Goal: Transaction & Acquisition: Purchase product/service

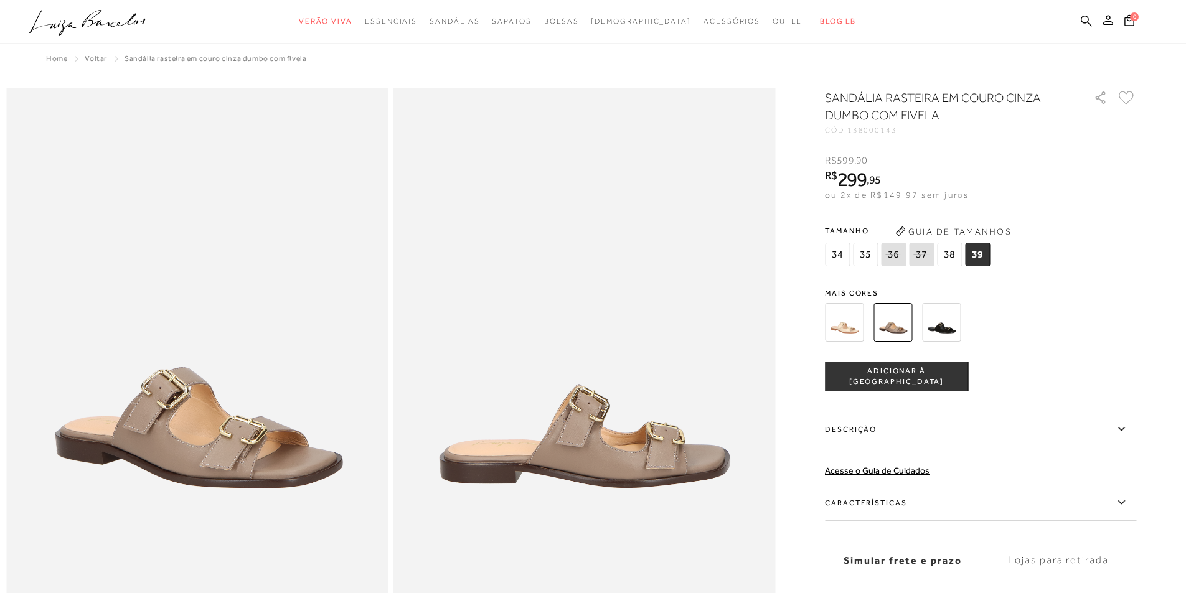
click at [850, 321] on img at bounding box center [844, 322] width 39 height 39
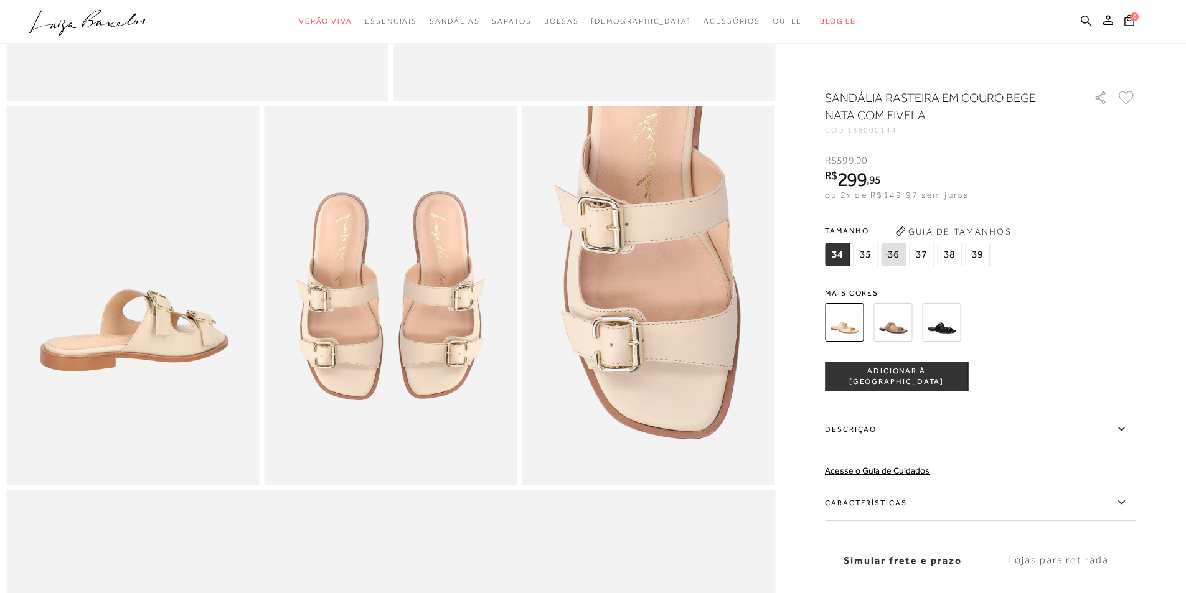
click at [901, 329] on img at bounding box center [892, 322] width 39 height 39
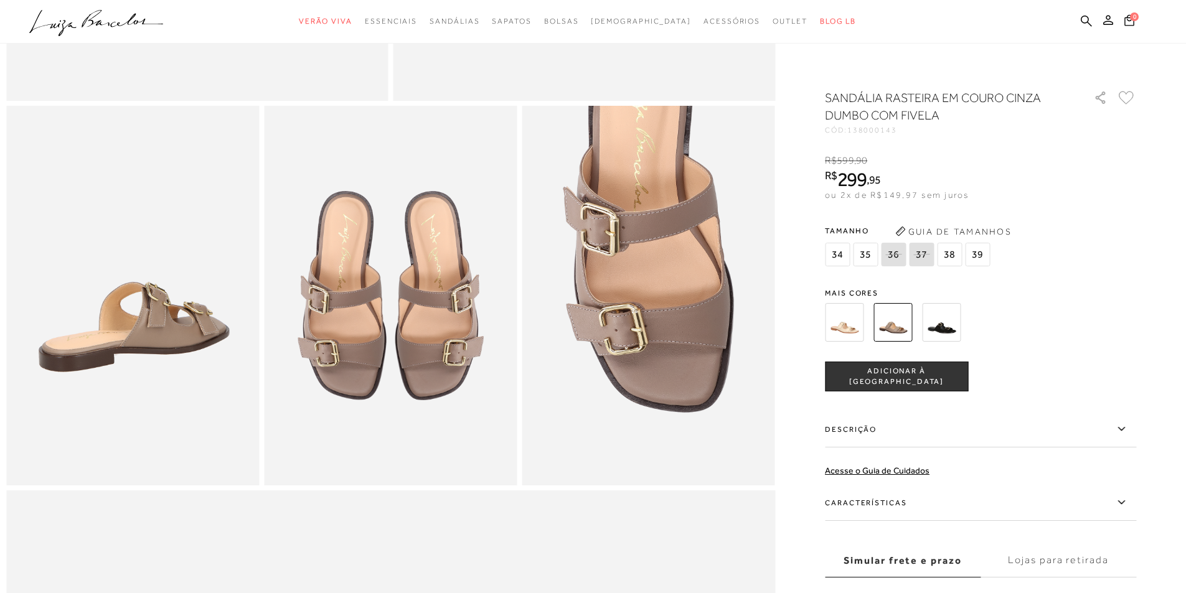
click at [853, 323] on img at bounding box center [844, 322] width 39 height 39
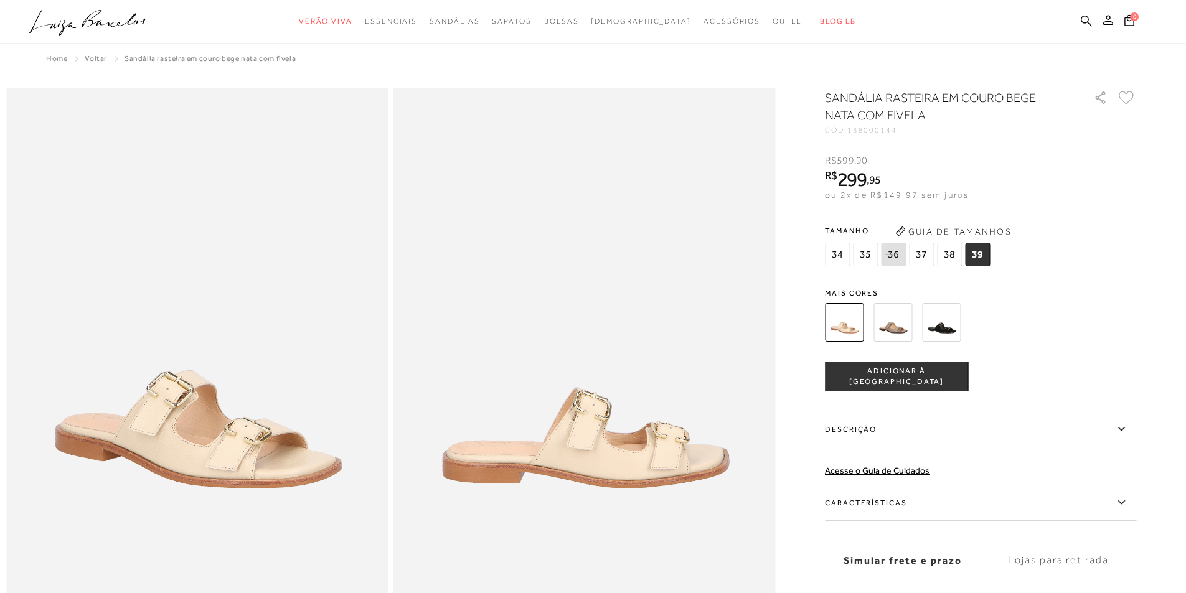
click at [915, 377] on span "ADICIONAR À [GEOGRAPHIC_DATA]" at bounding box center [896, 377] width 142 height 22
click at [1129, 19] on icon at bounding box center [1128, 19] width 11 height 13
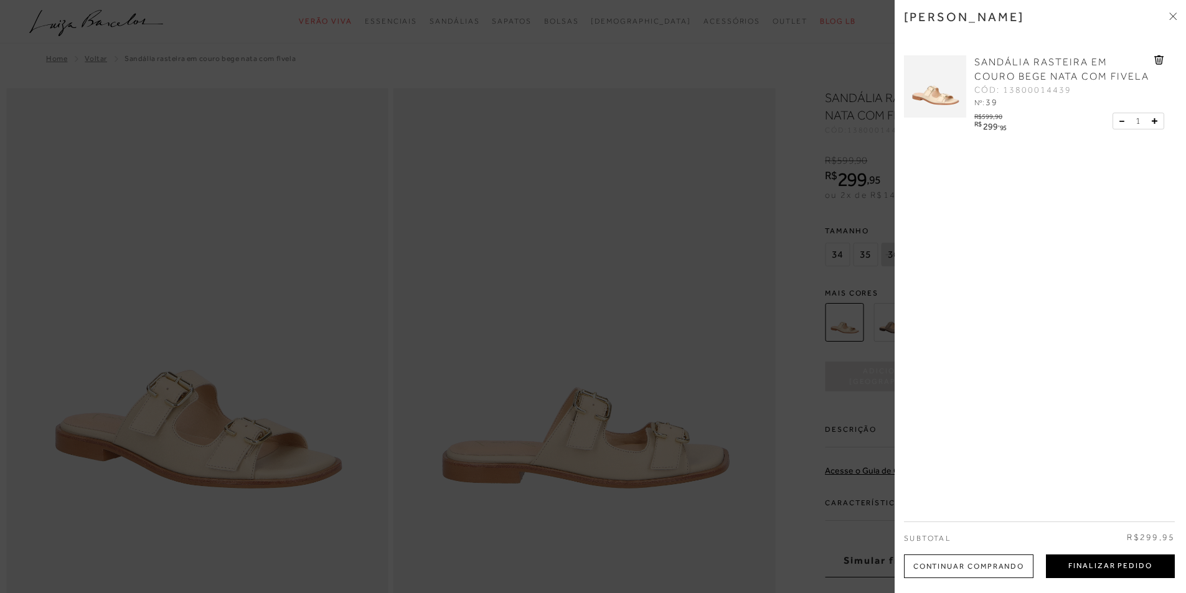
click at [1103, 566] on button "Finalizar Pedido" at bounding box center [1110, 567] width 129 height 24
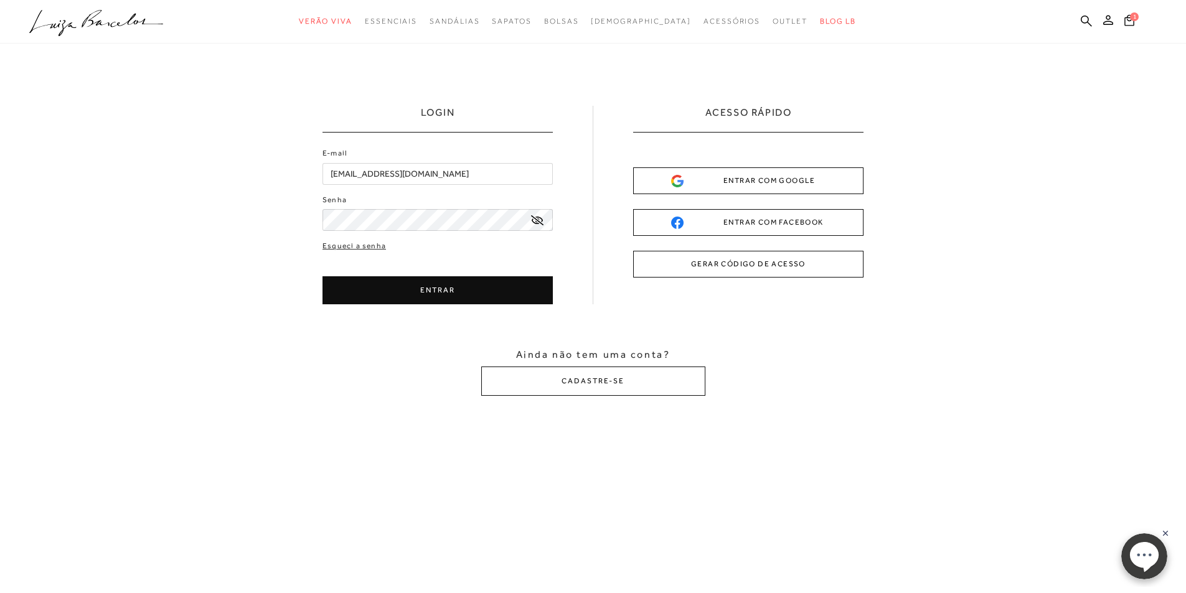
click at [479, 291] on button "ENTRAR" at bounding box center [437, 290] width 230 height 28
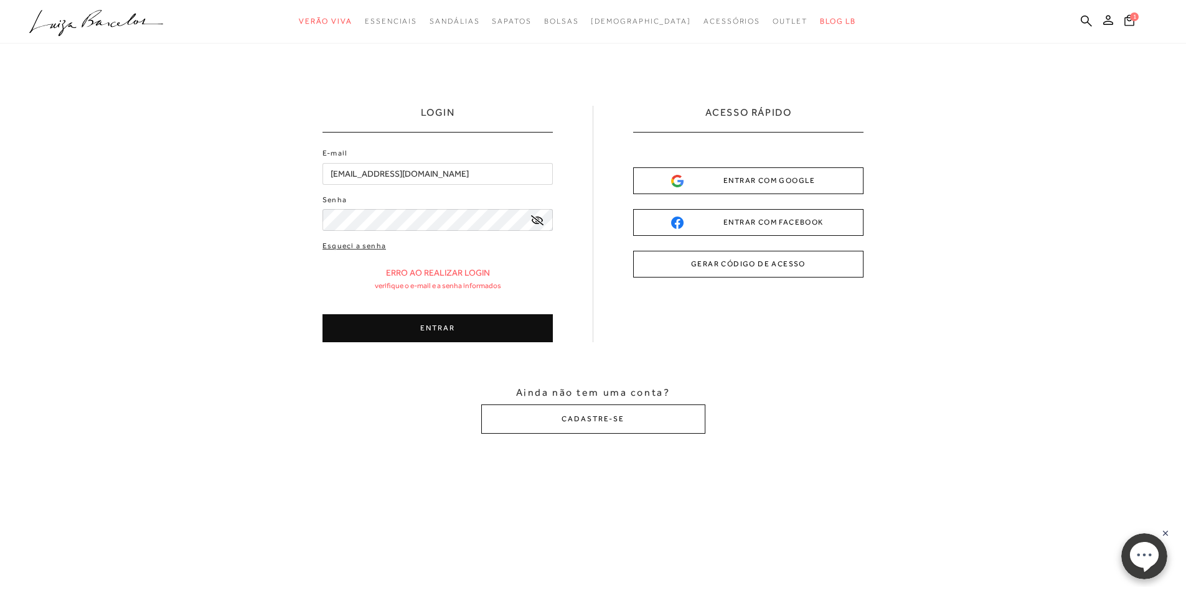
click at [500, 330] on button "ENTRAR" at bounding box center [437, 328] width 230 height 28
click at [513, 331] on button "ENTRAR" at bounding box center [437, 328] width 230 height 28
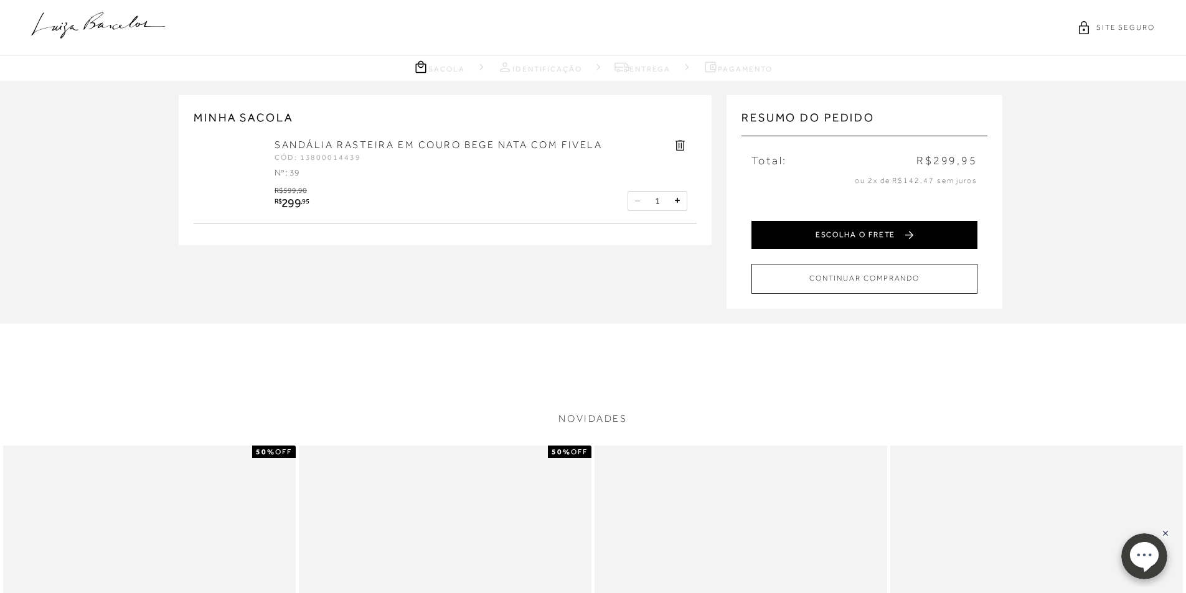
click at [873, 233] on button "ESCOLHA O FRETE" at bounding box center [864, 235] width 226 height 28
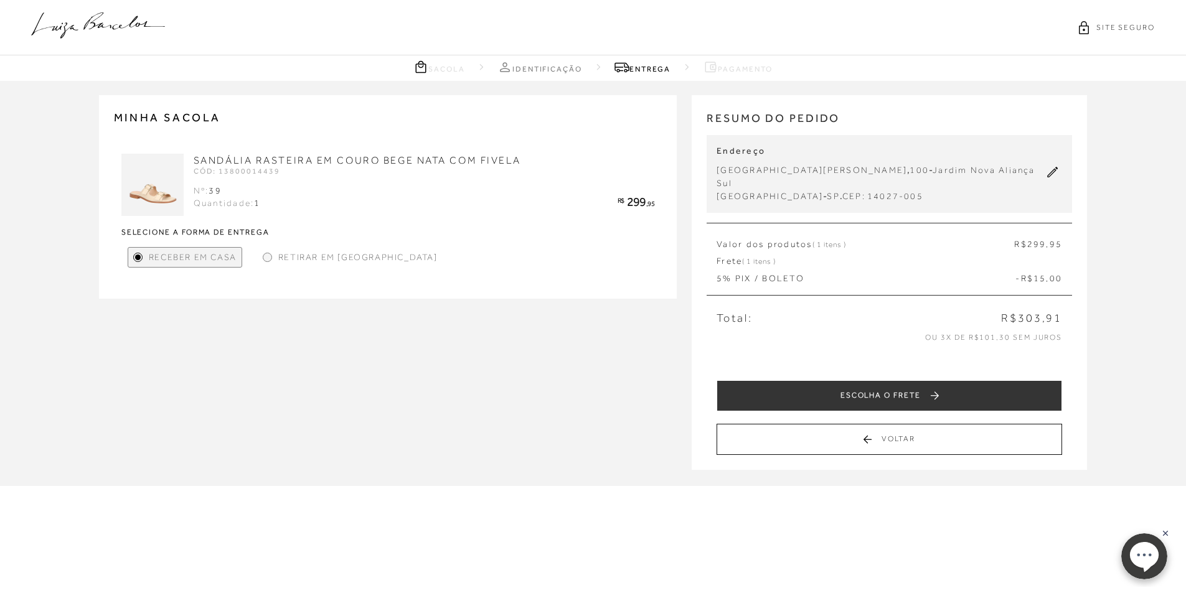
click at [190, 255] on span "Receber em Casa" at bounding box center [193, 257] width 88 height 13
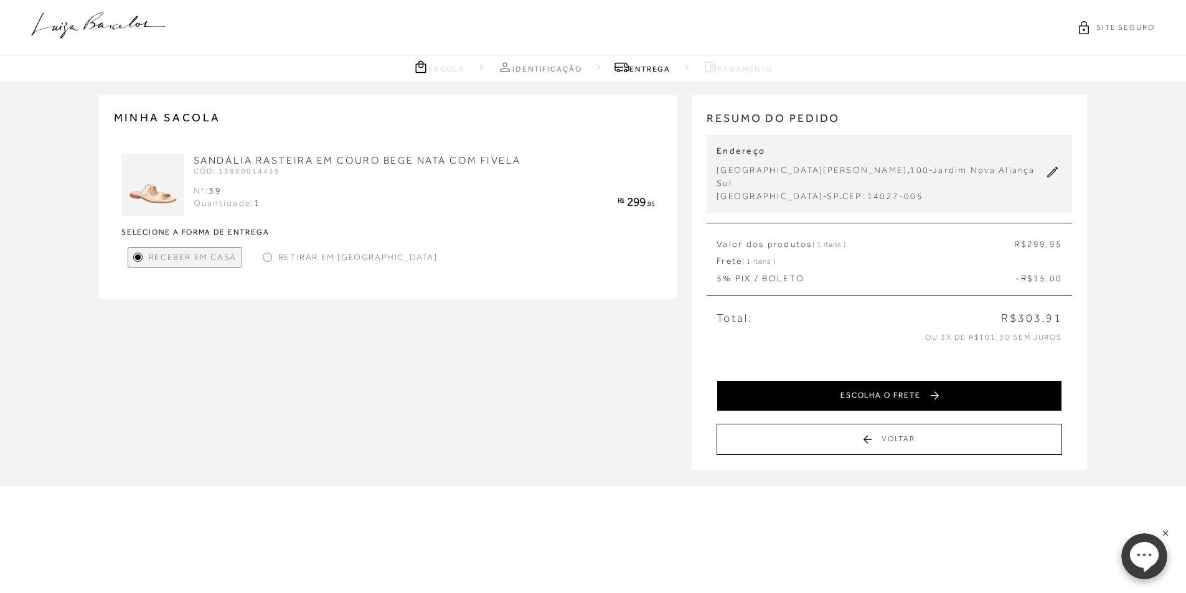
click at [898, 388] on button "ESCOLHA O FRETE" at bounding box center [888, 395] width 345 height 31
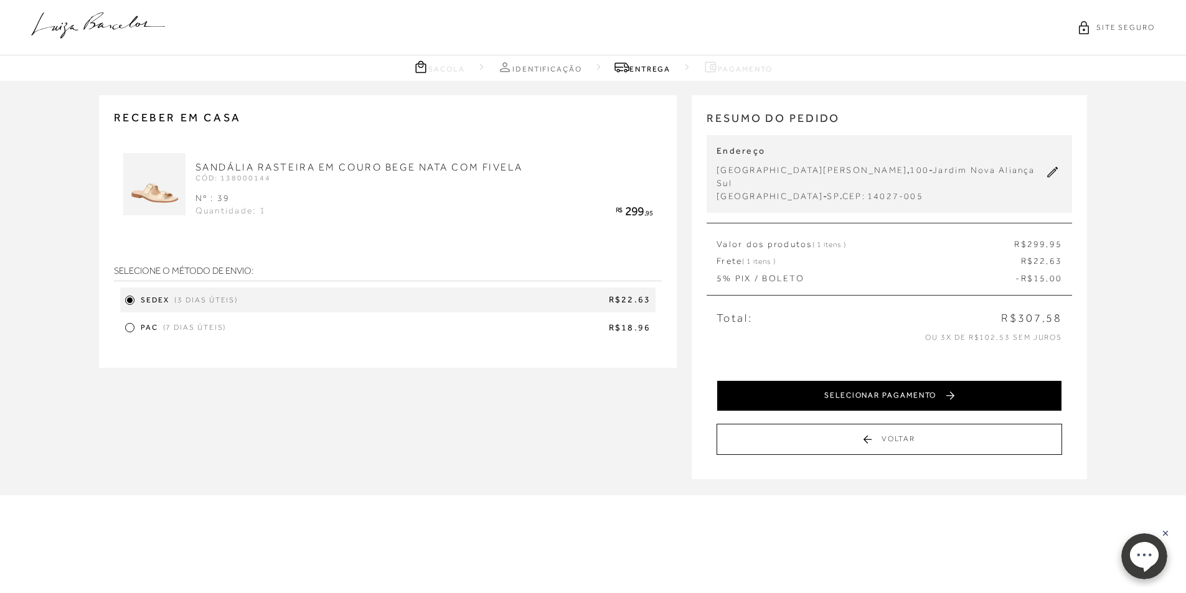
click at [841, 380] on button "SELECIONAR PAGAMENTO" at bounding box center [888, 395] width 345 height 31
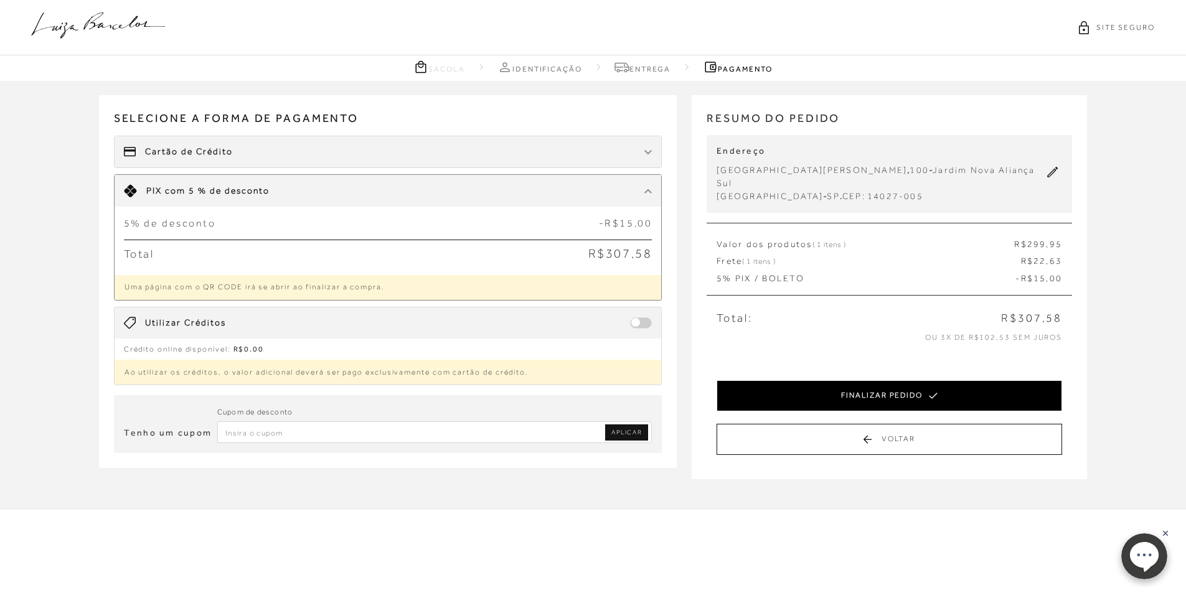
click at [840, 384] on button "FINALIZAR PEDIDO" at bounding box center [888, 395] width 345 height 31
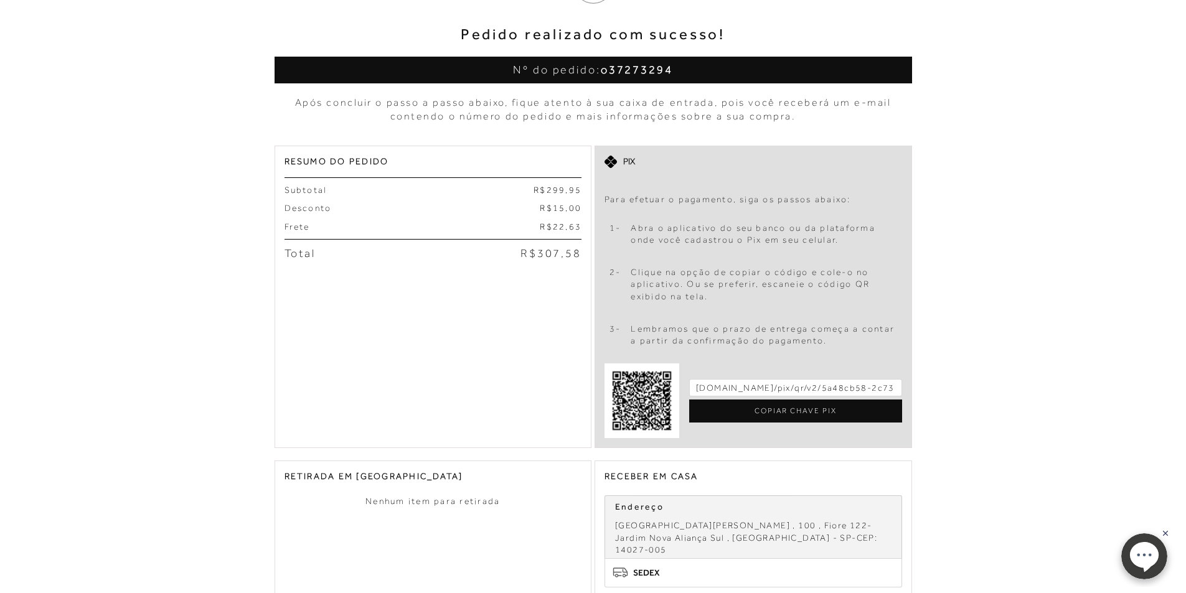
scroll to position [187, 0]
